Goal: Register for event/course

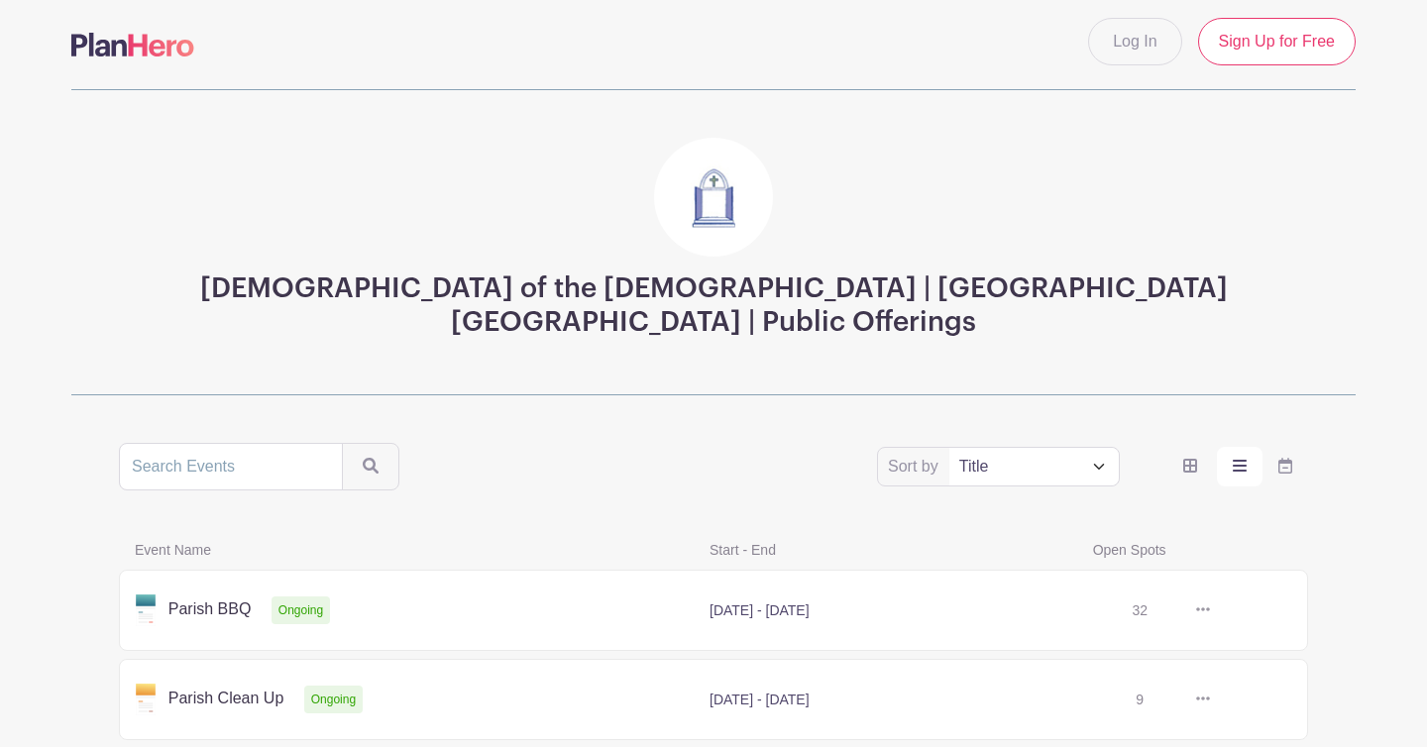
scroll to position [186, 0]
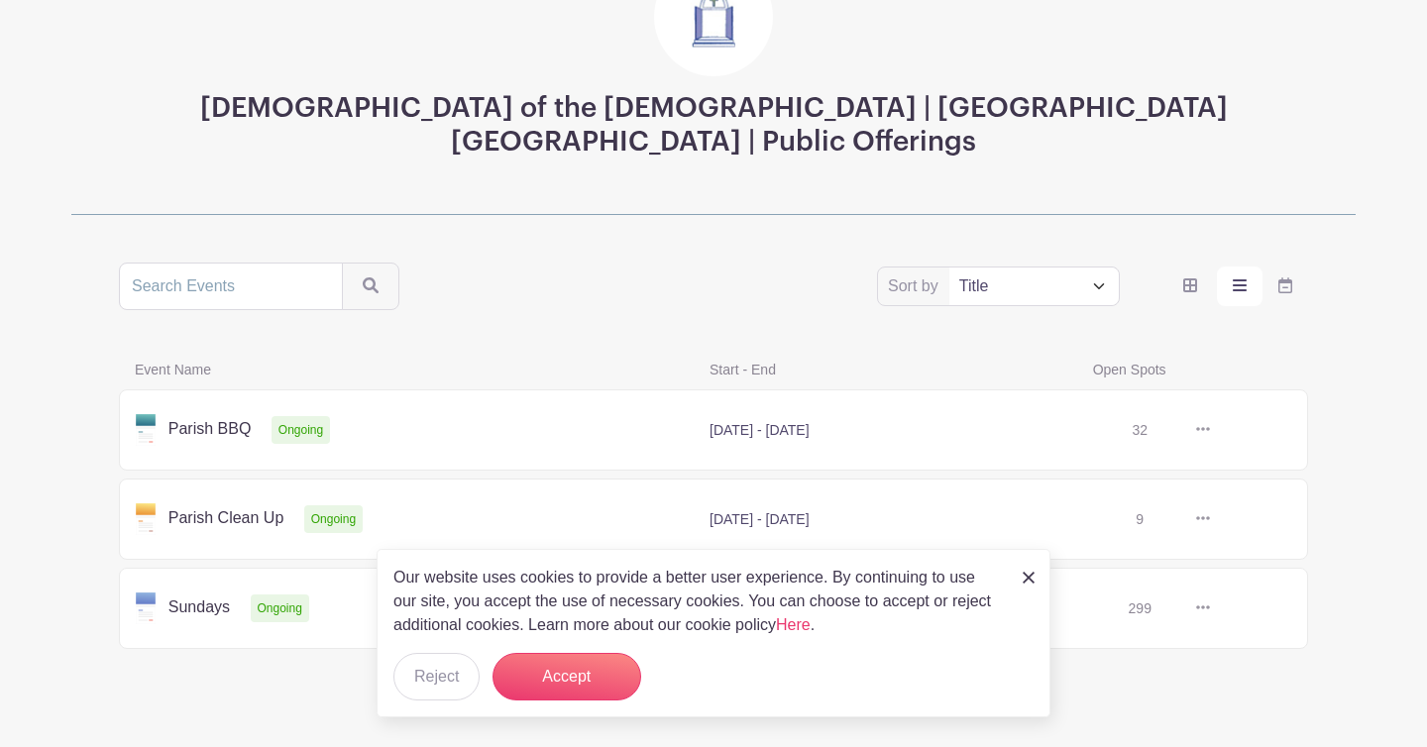
click at [1025, 581] on img at bounding box center [1029, 578] width 12 height 12
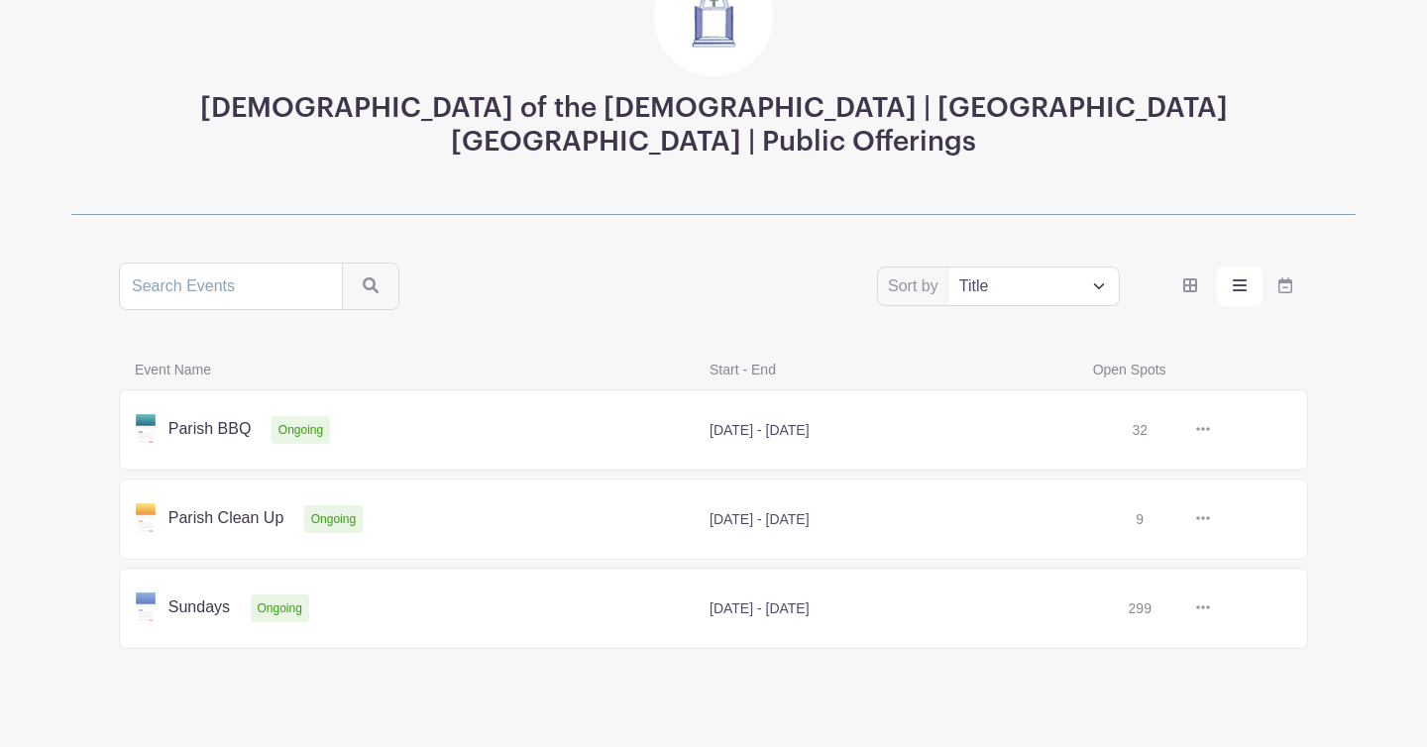
scroll to position [0, 0]
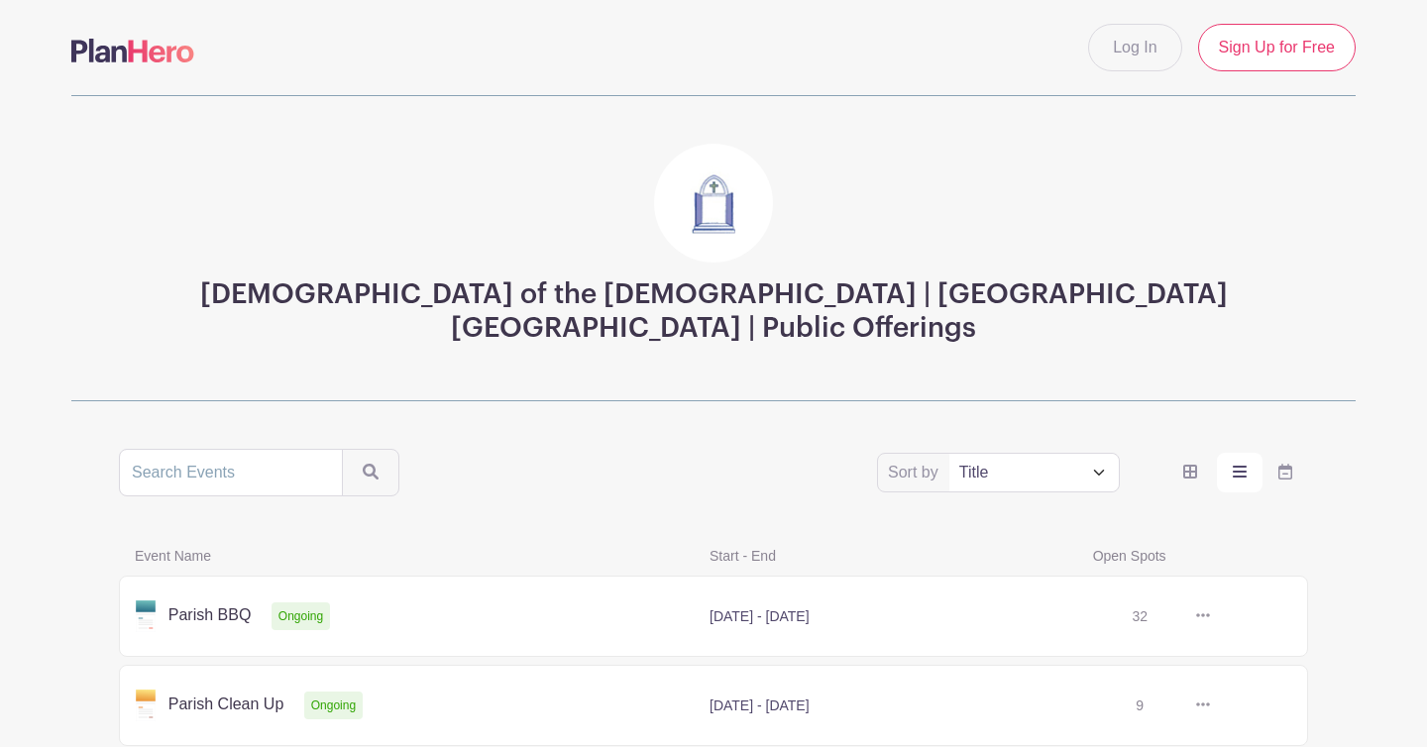
click at [1089, 454] on select "Title Recently modified Newest Upcoming dates" at bounding box center [1033, 473] width 169 height 38
select select "upcoming_date"
click at [949, 454] on select "Title Recently modified Newest Upcoming dates" at bounding box center [1033, 473] width 169 height 38
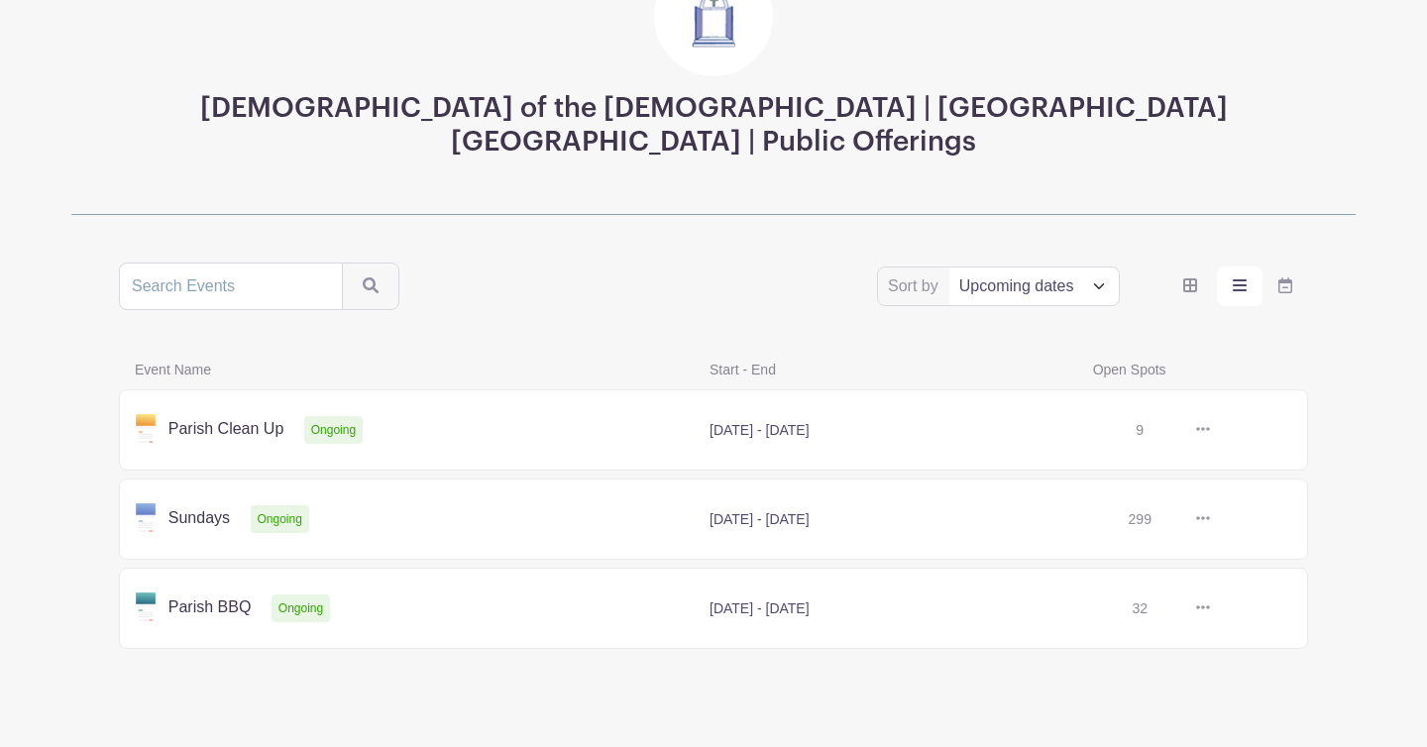
click at [1210, 519] on link at bounding box center [1210, 519] width 0 height 0
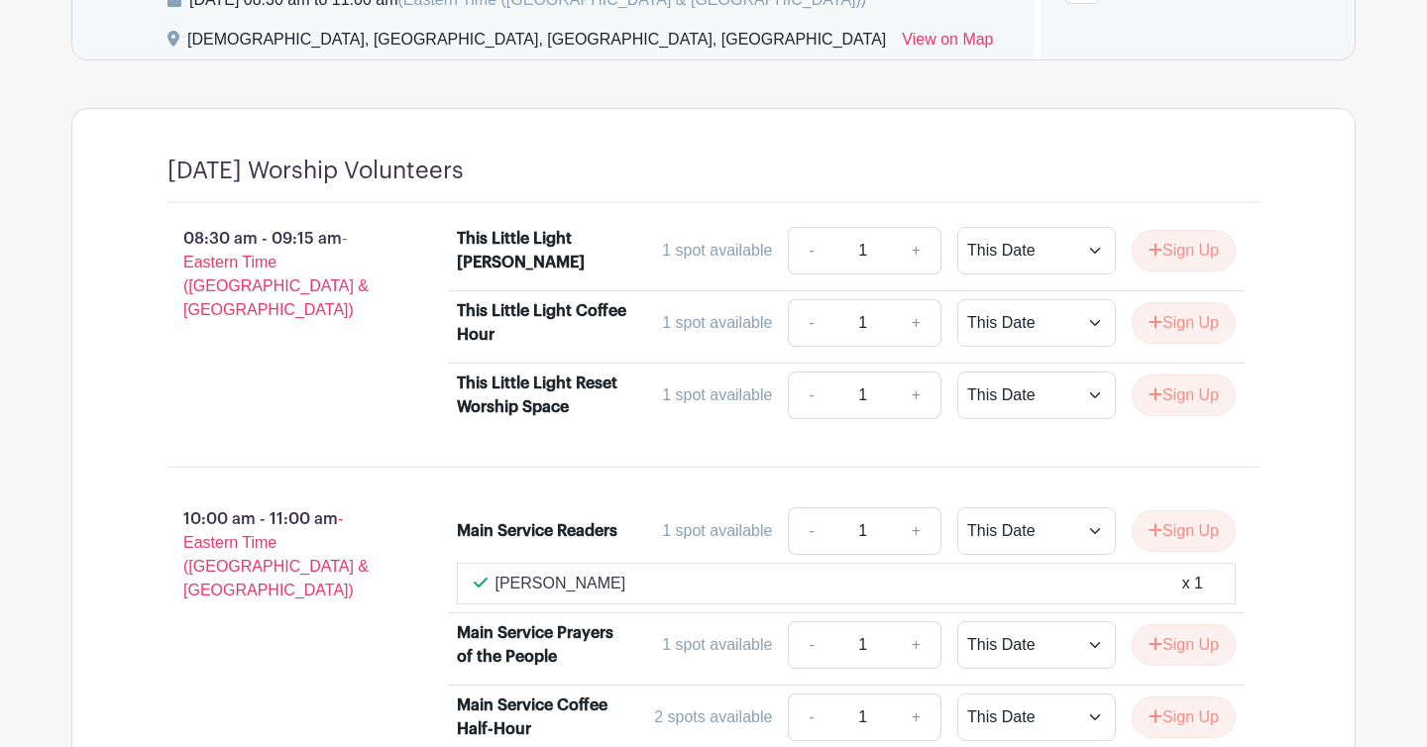
scroll to position [1162, 0]
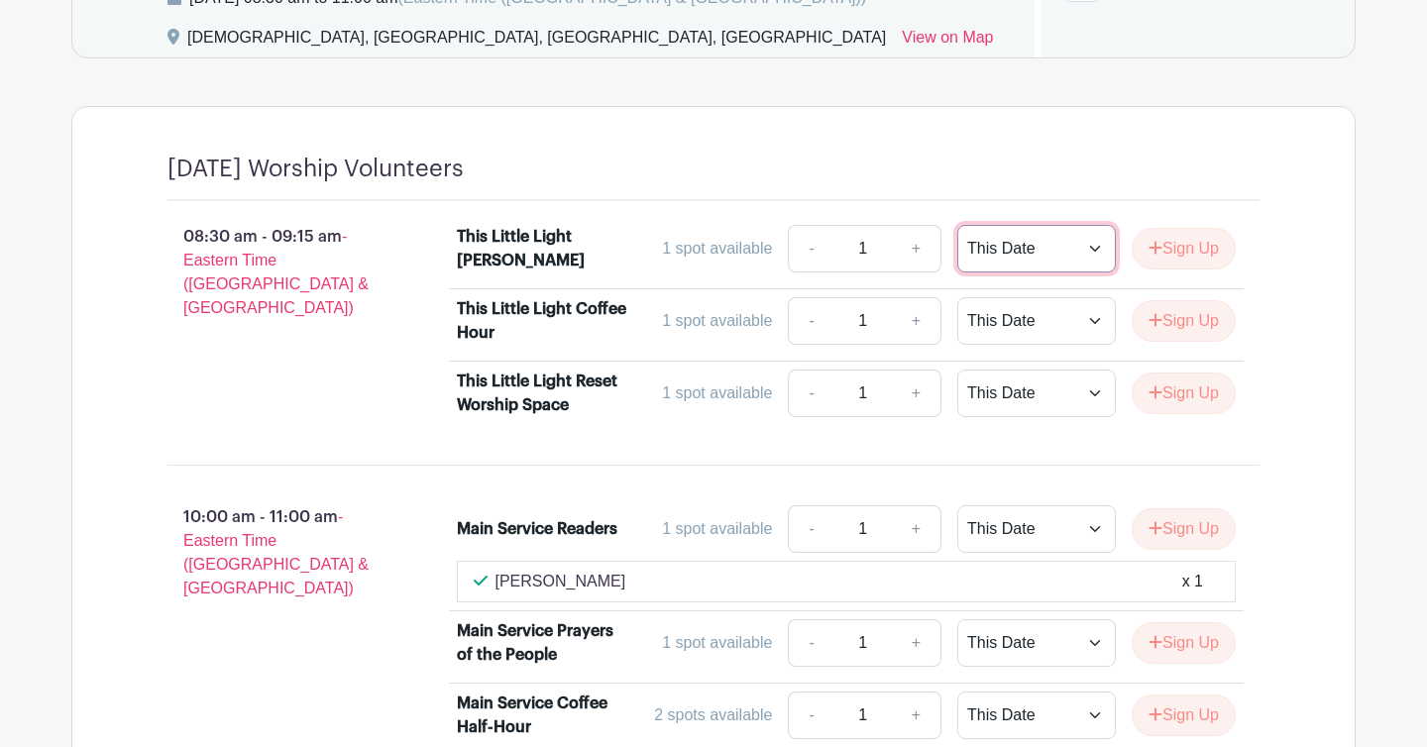
click at [1087, 239] on select "This Date Select Dates" at bounding box center [1036, 249] width 159 height 48
select select "select_dates"
click at [957, 225] on select "This Date Select Dates" at bounding box center [1036, 249] width 159 height 48
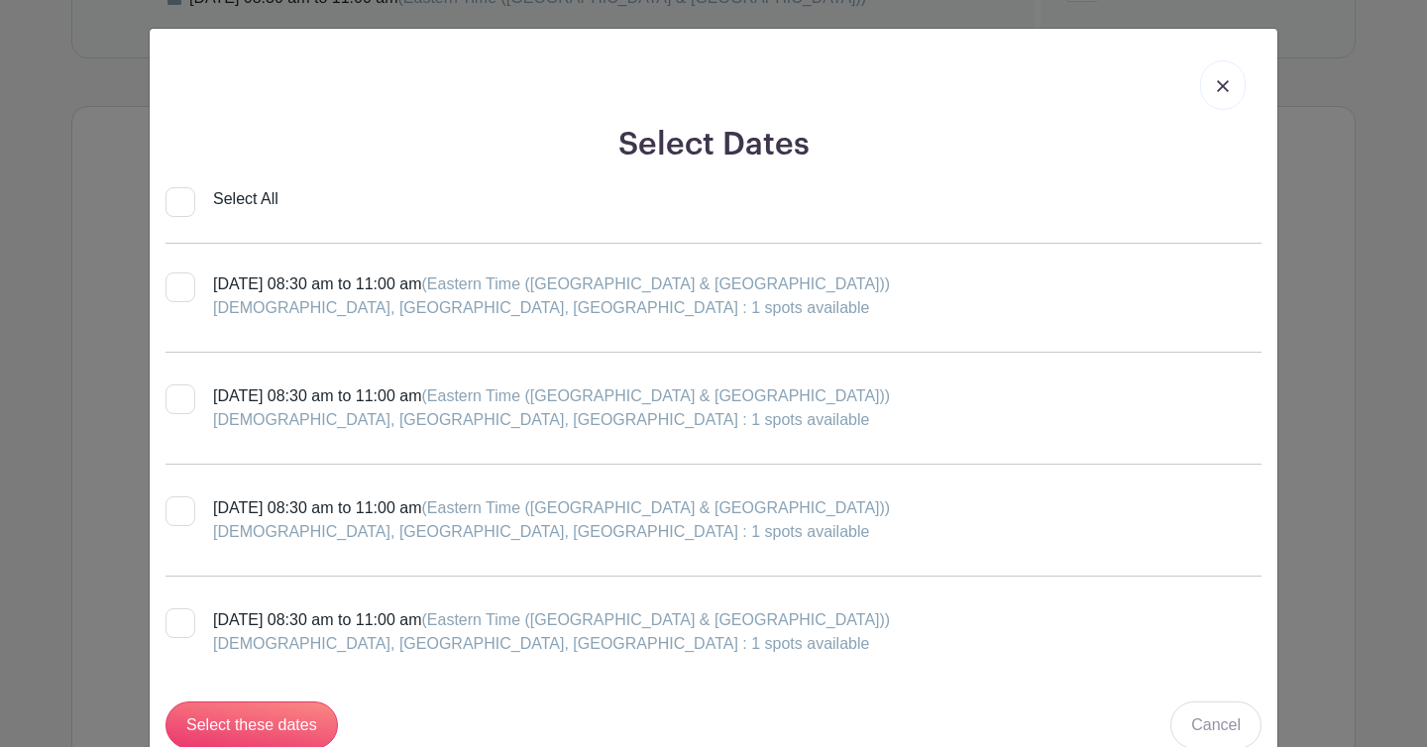
scroll to position [0, 0]
click at [1224, 85] on img at bounding box center [1223, 86] width 12 height 12
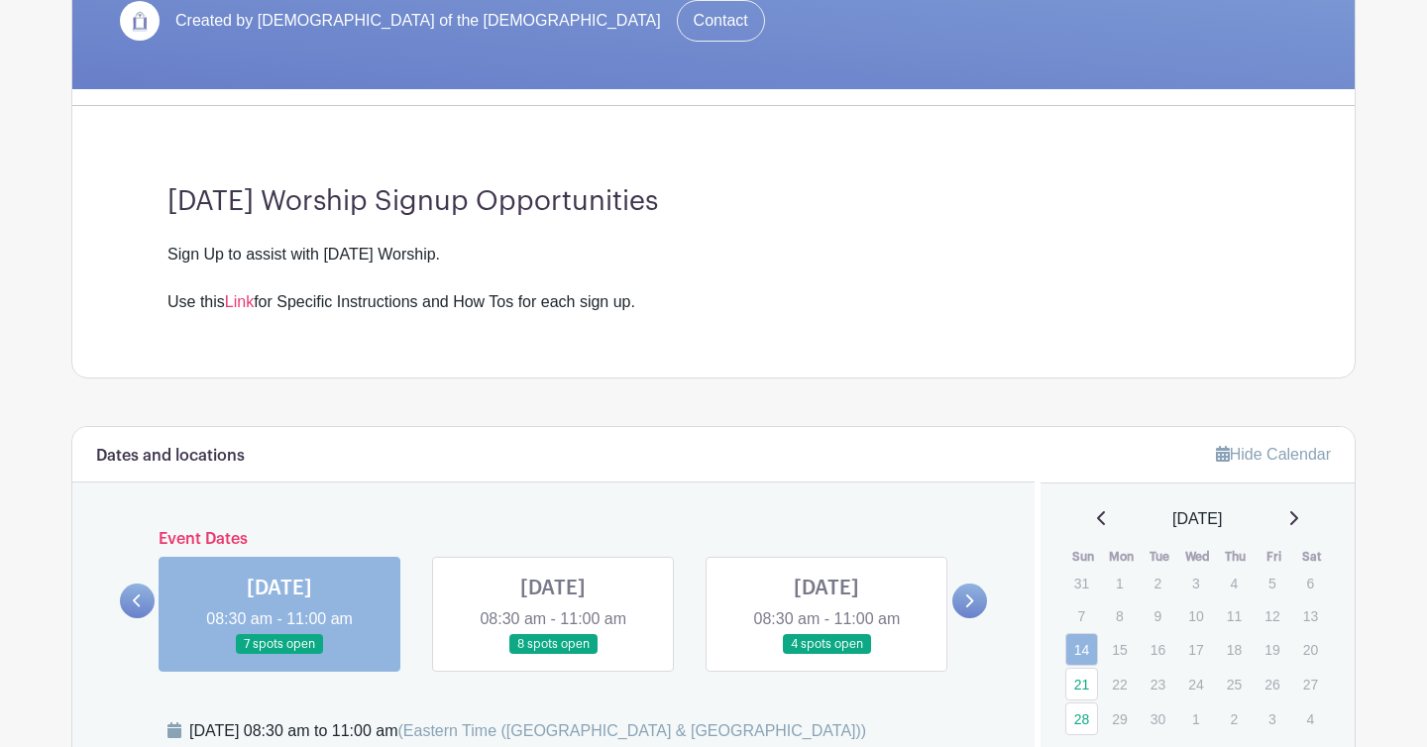
scroll to position [432, 0]
